Goal: Task Accomplishment & Management: Complete application form

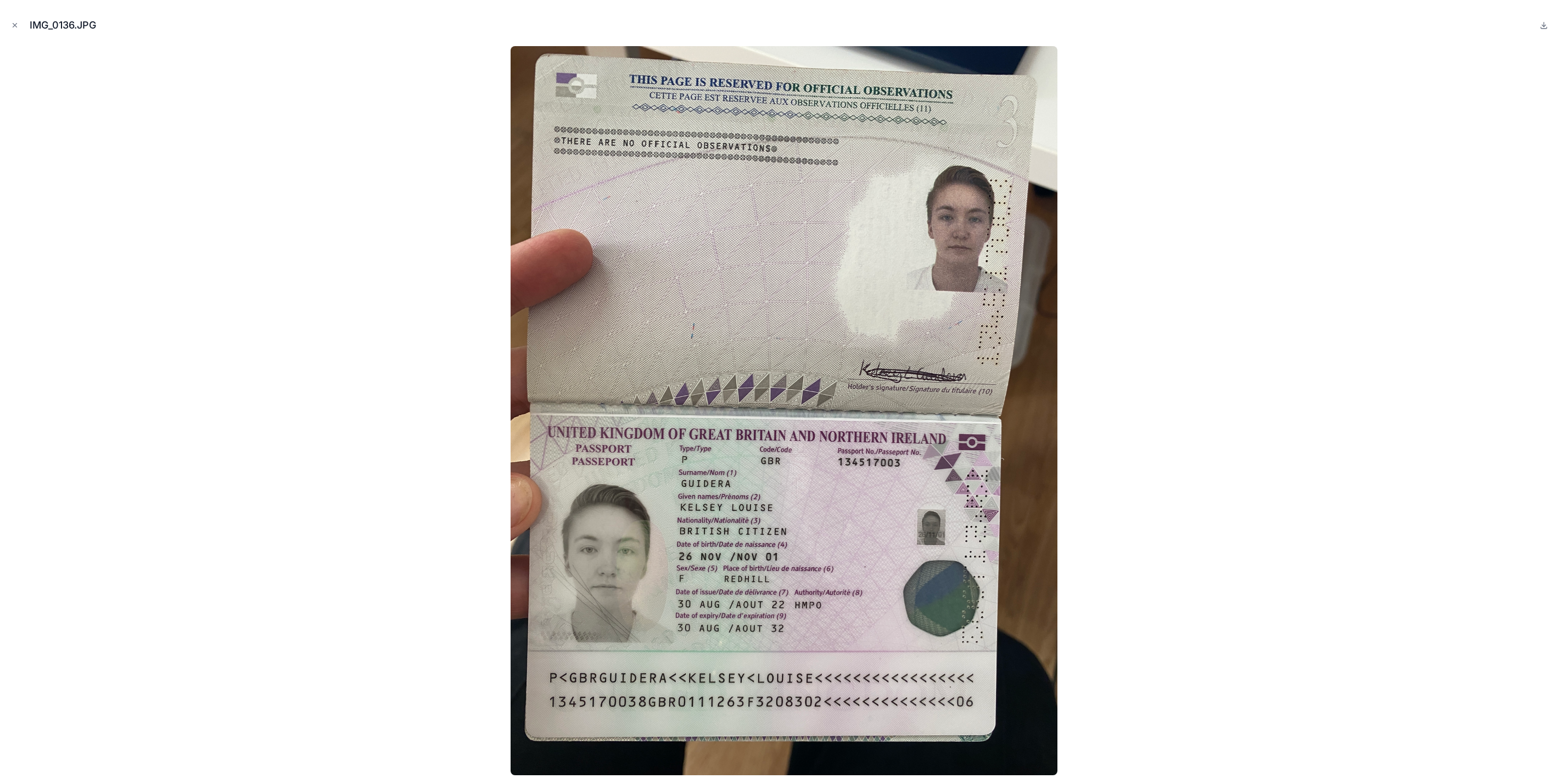
click at [14, 26] on icon "Close modal" at bounding box center [15, 25] width 8 height 8
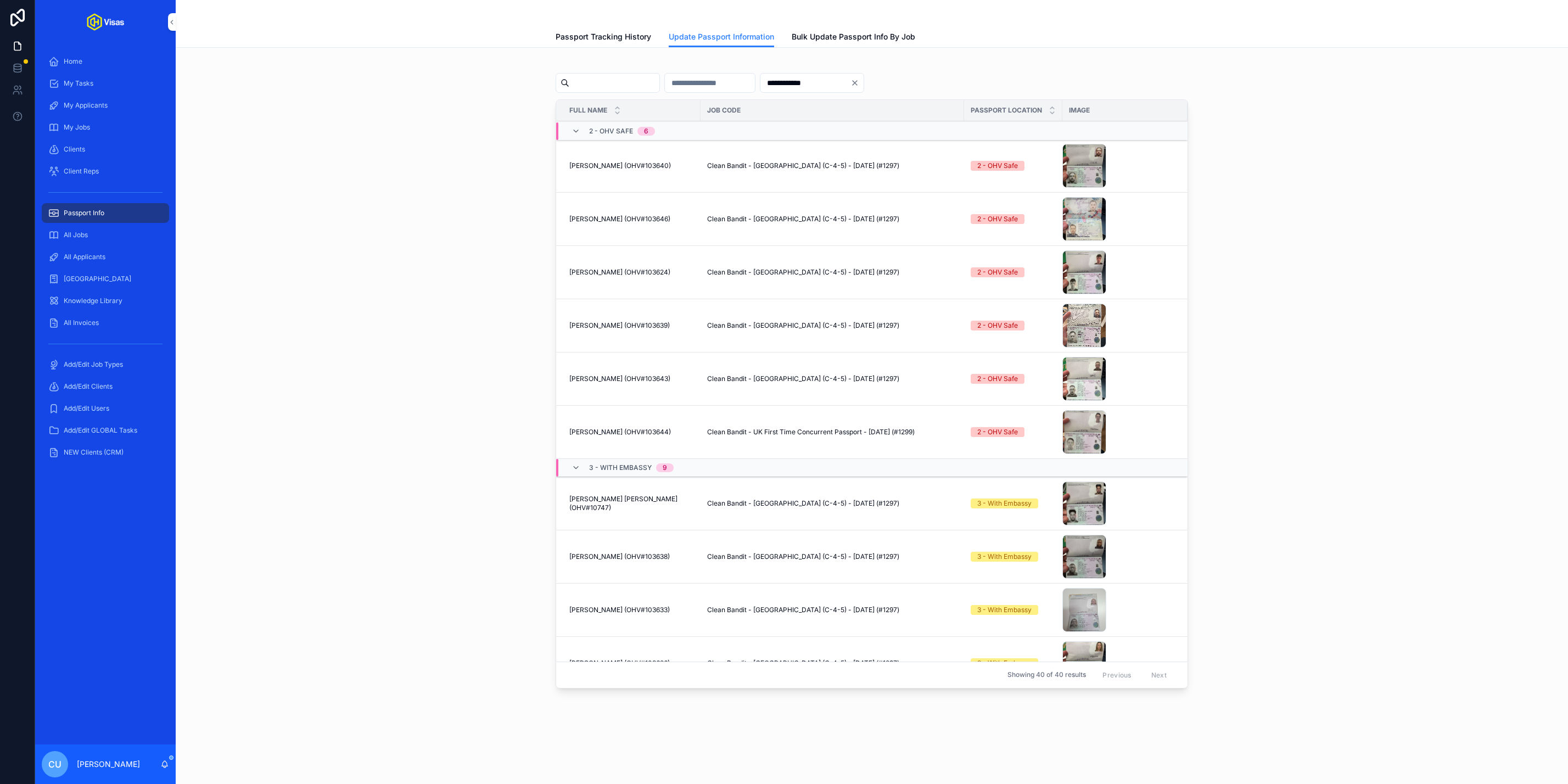
click at [615, 77] on input "scrollable content" at bounding box center [614, 83] width 90 height 15
type input "********"
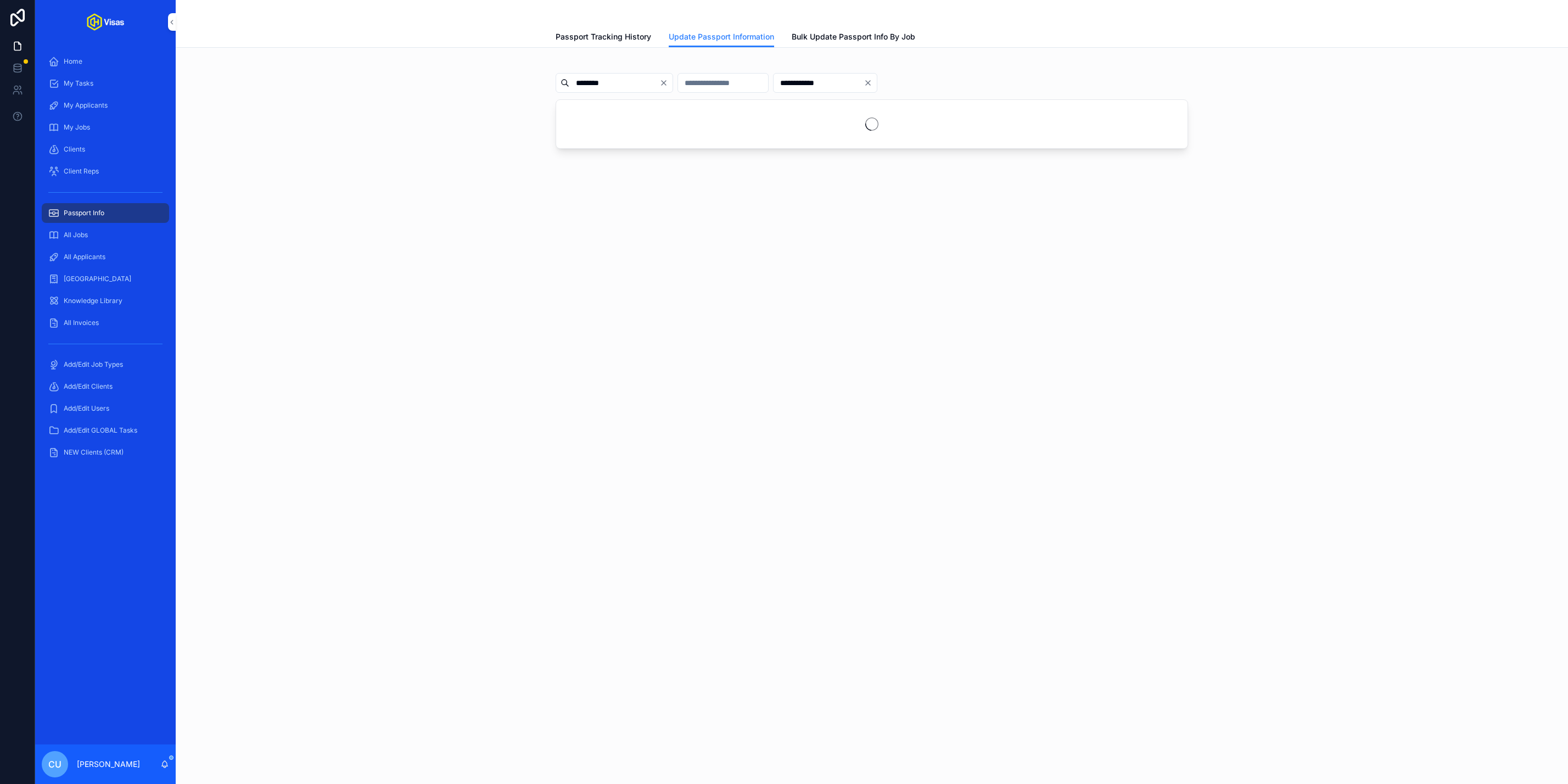
click at [872, 82] on icon "Clear" at bounding box center [868, 83] width 9 height 9
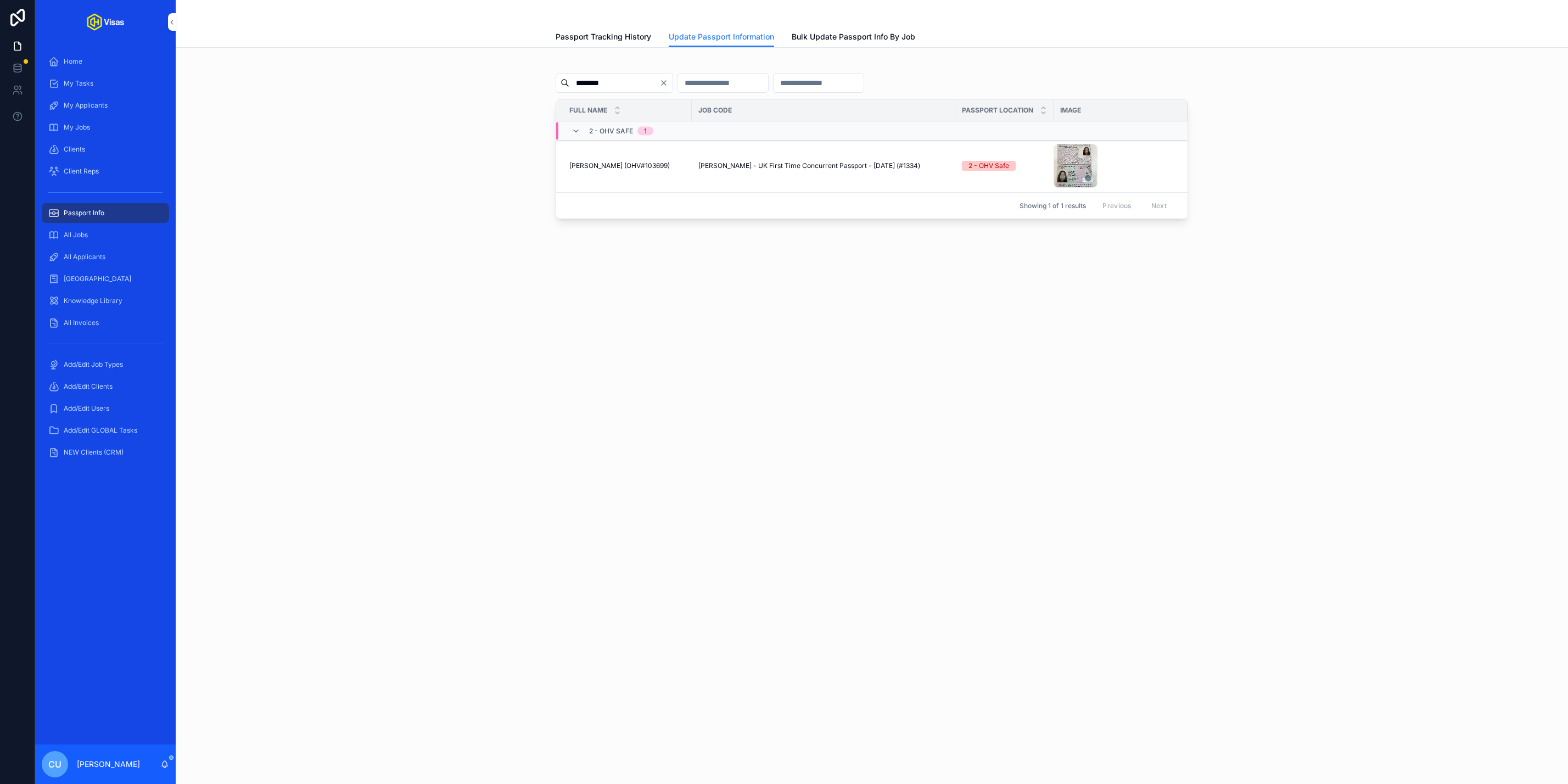
click at [647, 168] on span "[PERSON_NAME] (OHV#103699)" at bounding box center [619, 166] width 100 height 9
click at [1065, 166] on div "image0 .jpeg" at bounding box center [1076, 166] width 44 height 44
